Goal: Task Accomplishment & Management: Manage account settings

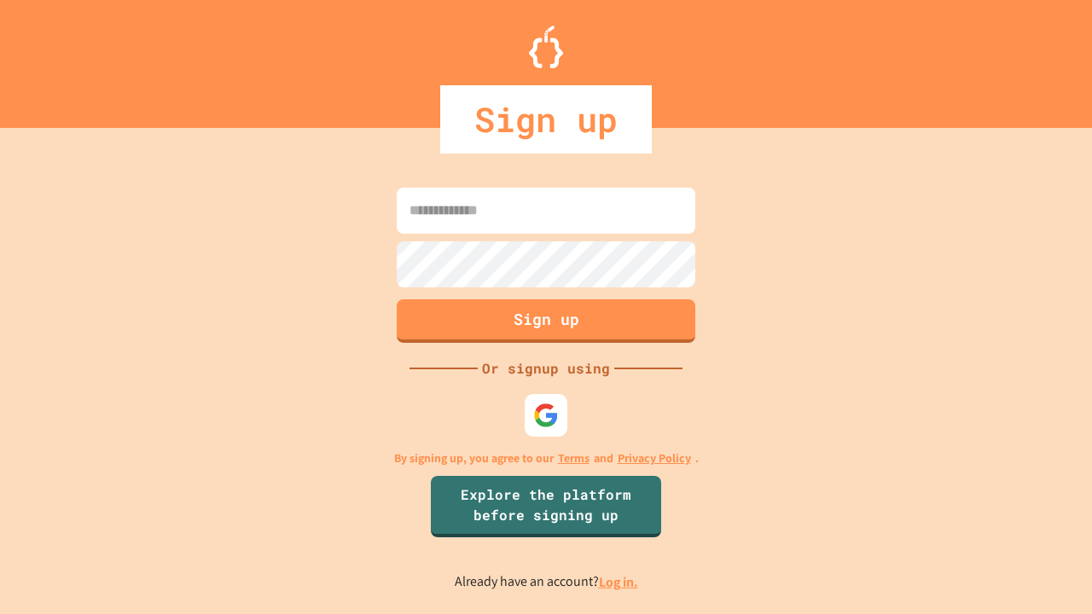
click at [619, 582] on link "Log in." at bounding box center [618, 582] width 39 height 18
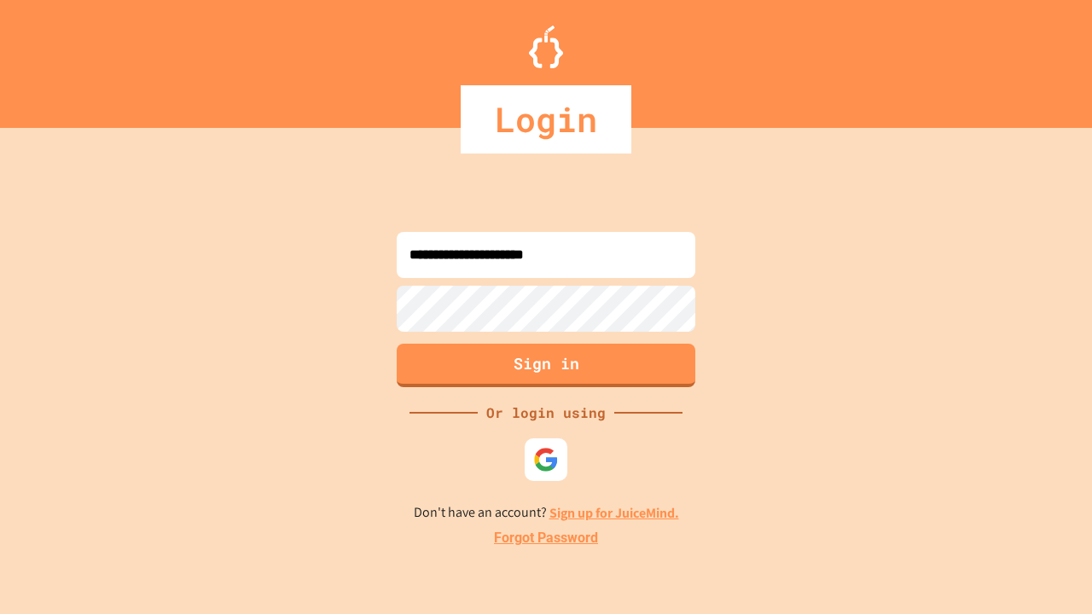
type input "**********"
